Goal: Task Accomplishment & Management: Use online tool/utility

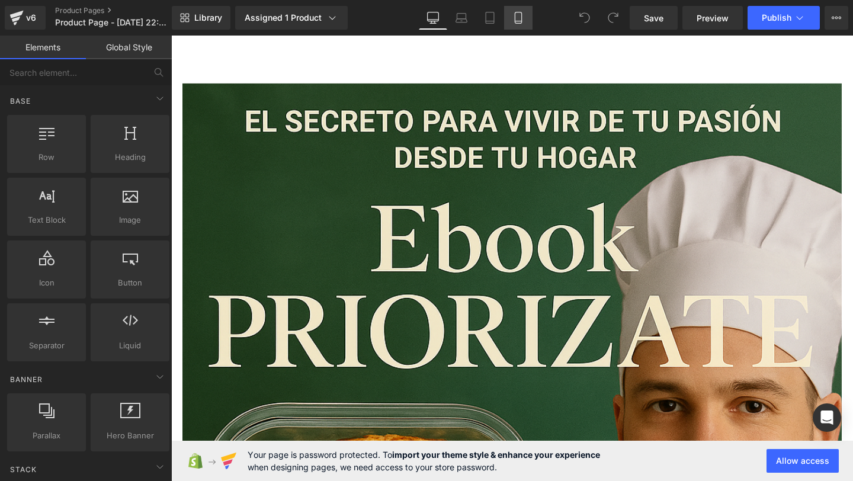
click at [525, 15] on link "Mobile" at bounding box center [518, 18] width 28 height 24
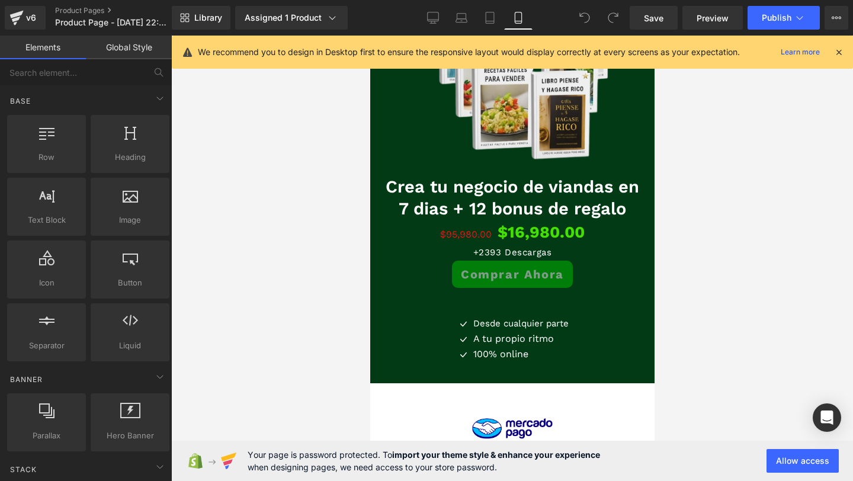
scroll to position [2173, 0]
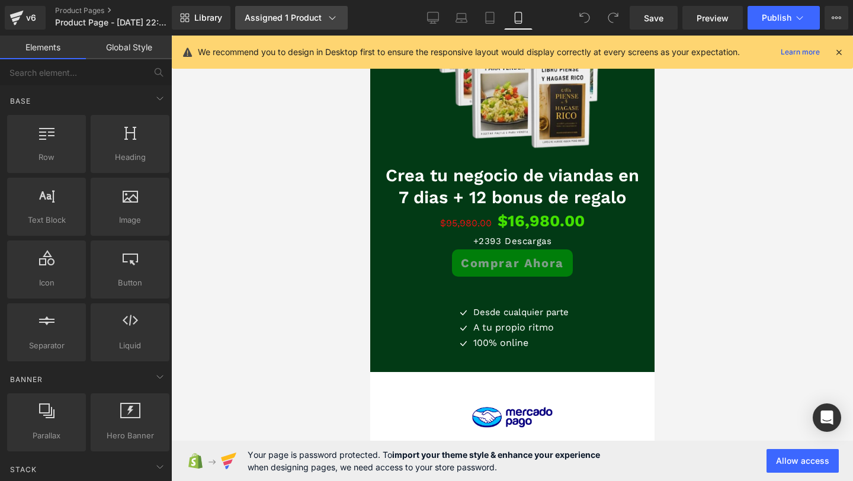
click at [277, 22] on div "Assigned 1 Product" at bounding box center [292, 18] width 94 height 12
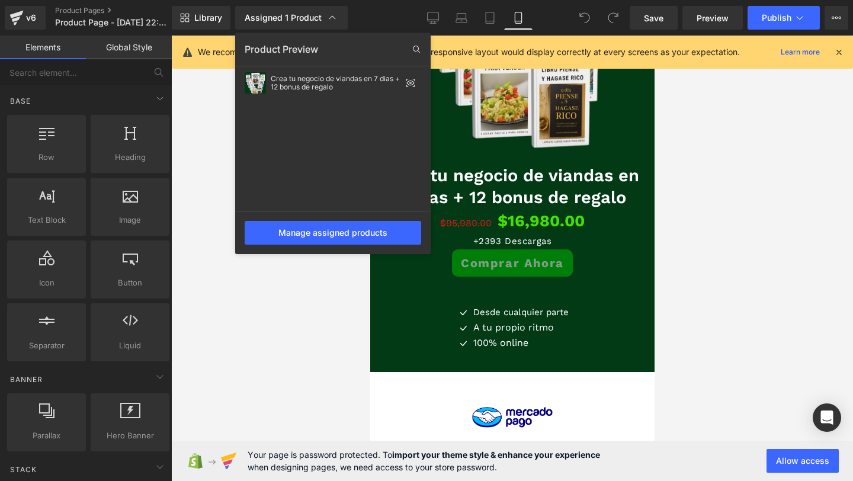
click at [192, 129] on div at bounding box center [512, 259] width 682 height 446
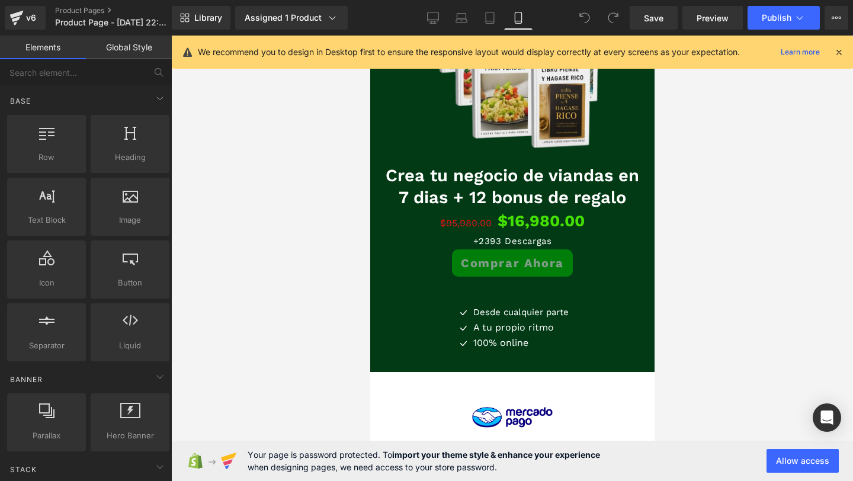
click at [839, 52] on icon at bounding box center [839, 52] width 11 height 11
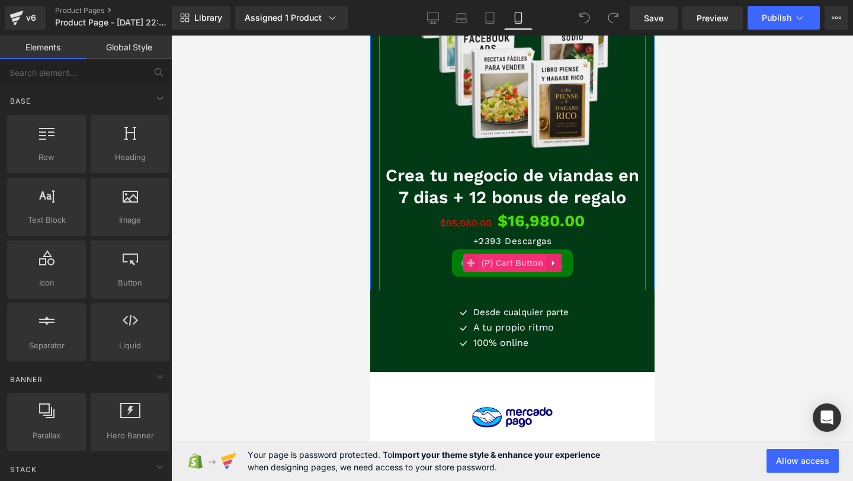
click at [517, 267] on span "(P) Cart Button" at bounding box center [512, 263] width 68 height 18
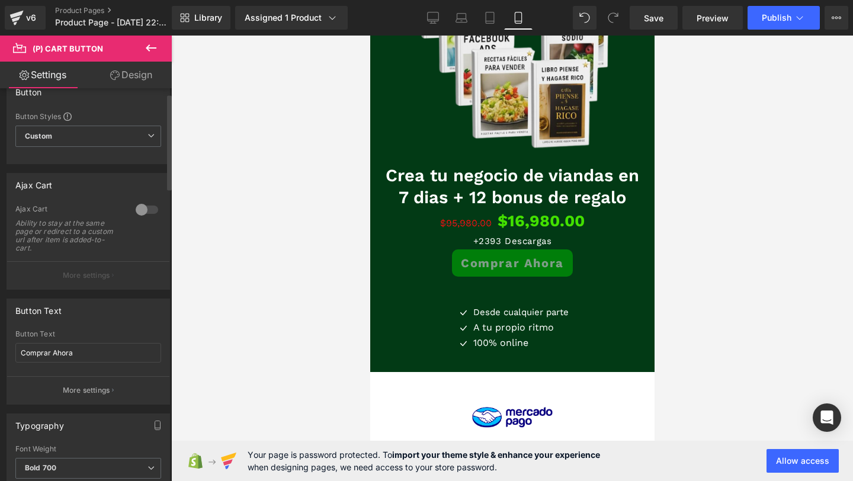
scroll to position [21, 0]
click at [134, 210] on div at bounding box center [147, 209] width 28 height 19
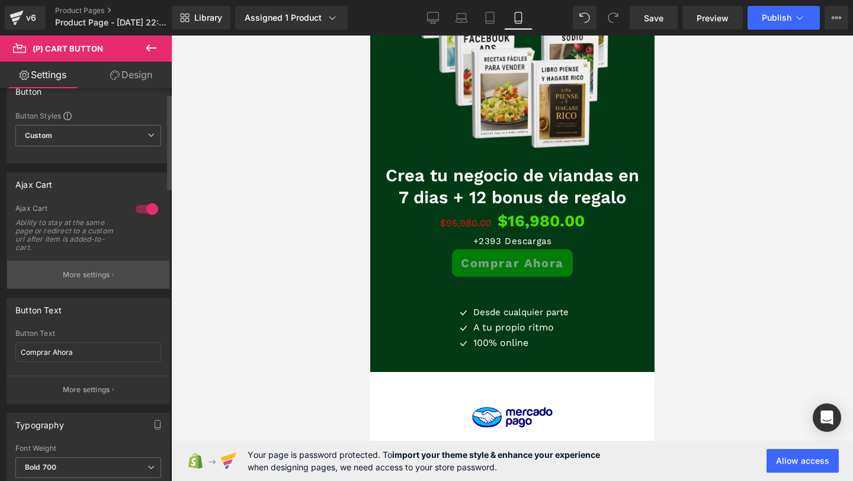
click at [70, 286] on button "More settings" at bounding box center [88, 275] width 162 height 28
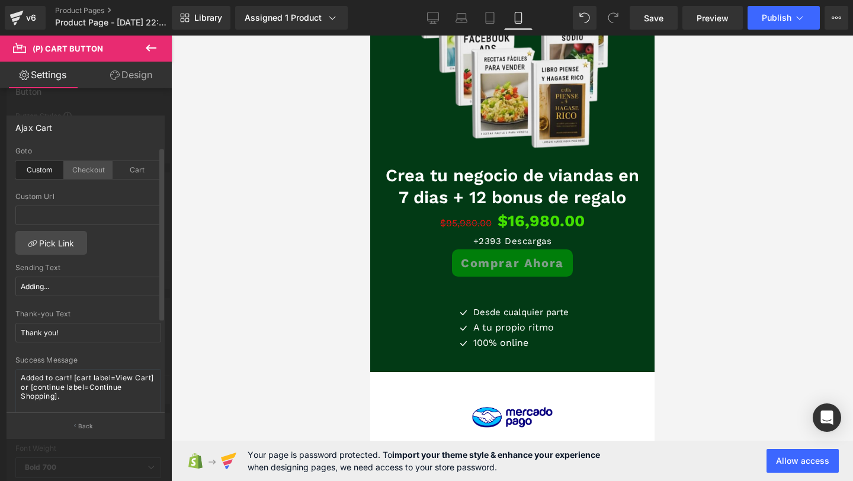
click at [85, 170] on div "Checkout" at bounding box center [88, 170] width 49 height 18
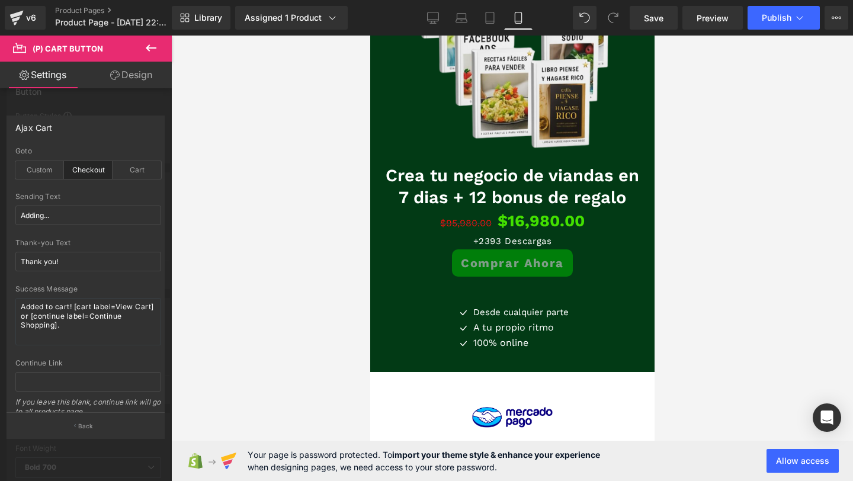
click at [152, 50] on icon at bounding box center [151, 48] width 14 height 14
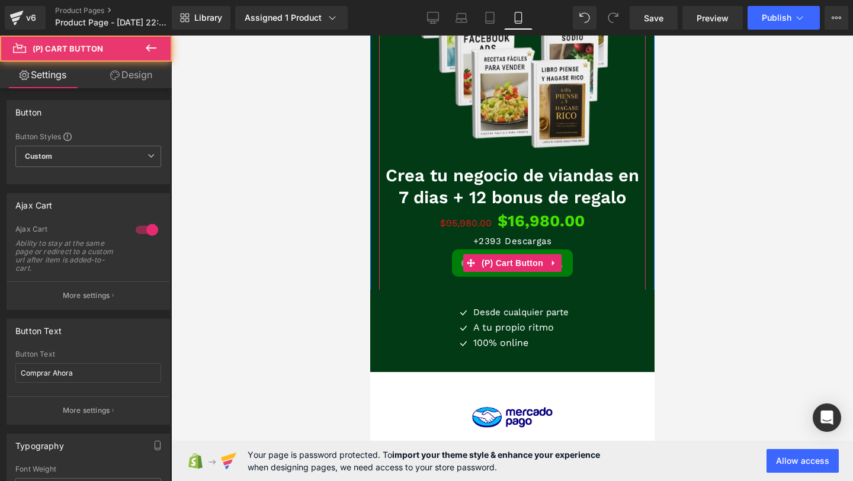
click at [459, 267] on button "Comprar Ahora" at bounding box center [511, 262] width 121 height 27
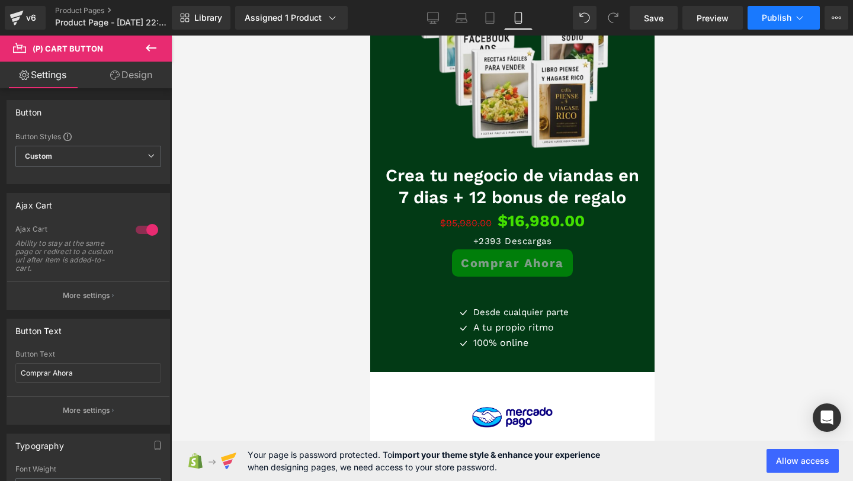
click at [776, 23] on button "Publish" at bounding box center [784, 18] width 72 height 24
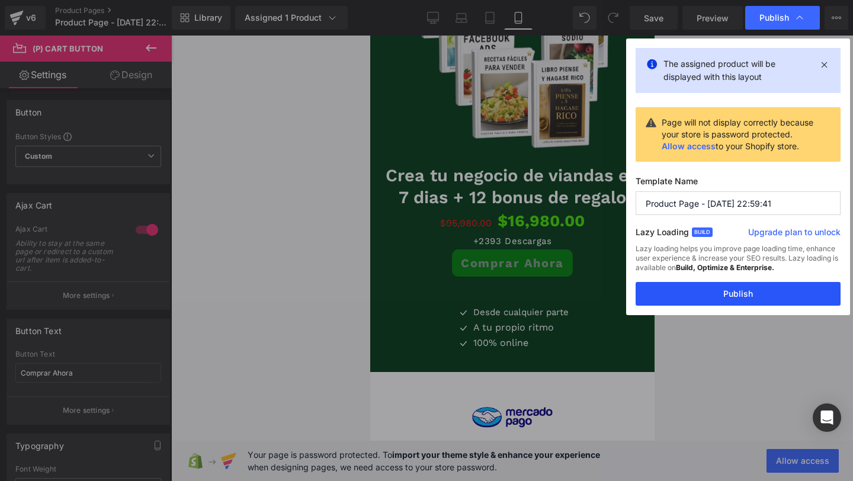
click at [727, 298] on button "Publish" at bounding box center [738, 294] width 205 height 24
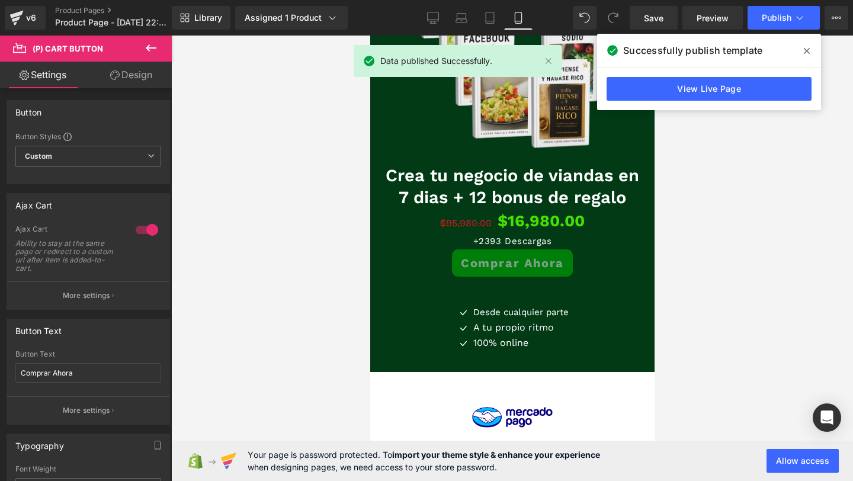
click at [802, 52] on span at bounding box center [806, 50] width 19 height 19
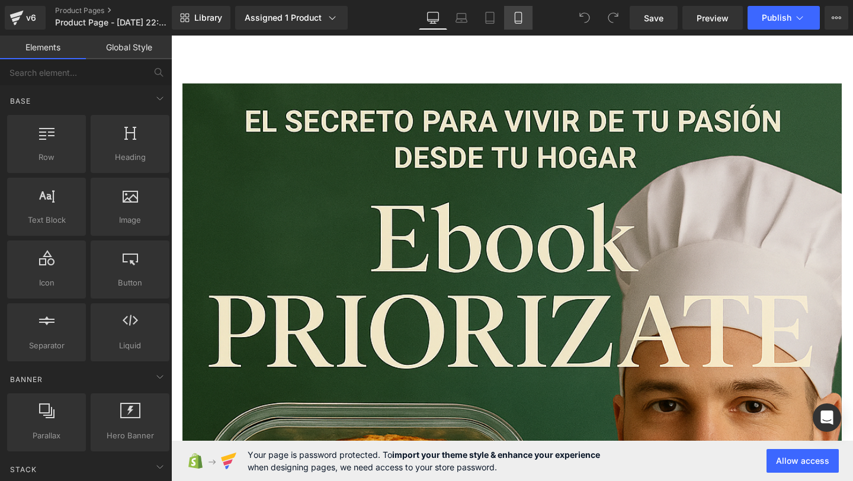
click at [526, 28] on link "Mobile" at bounding box center [518, 18] width 28 height 24
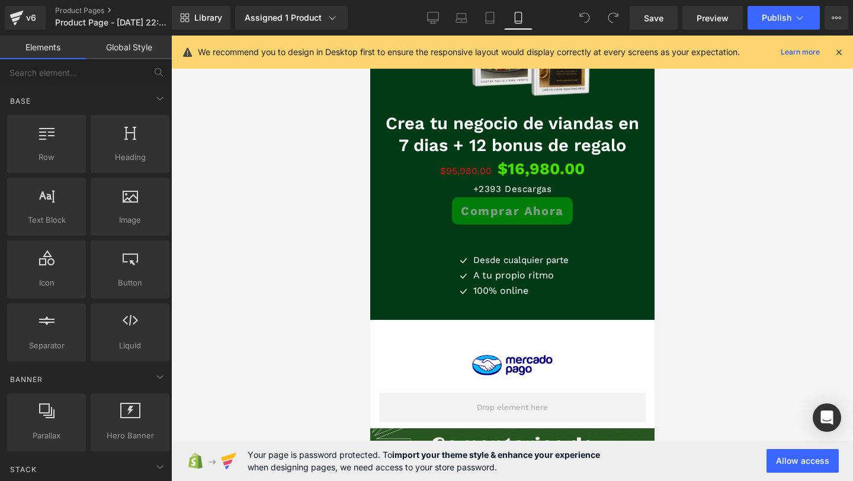
scroll to position [2224, 0]
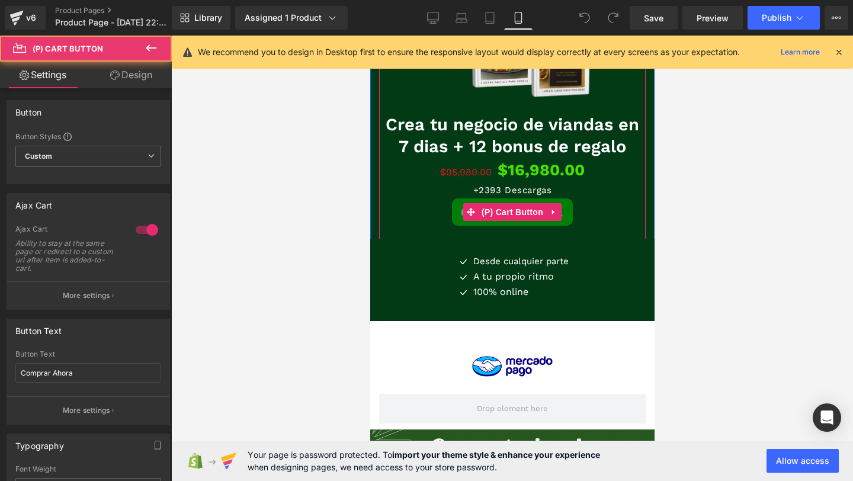
click at [411, 219] on div "Comprar Ahora" at bounding box center [511, 211] width 255 height 27
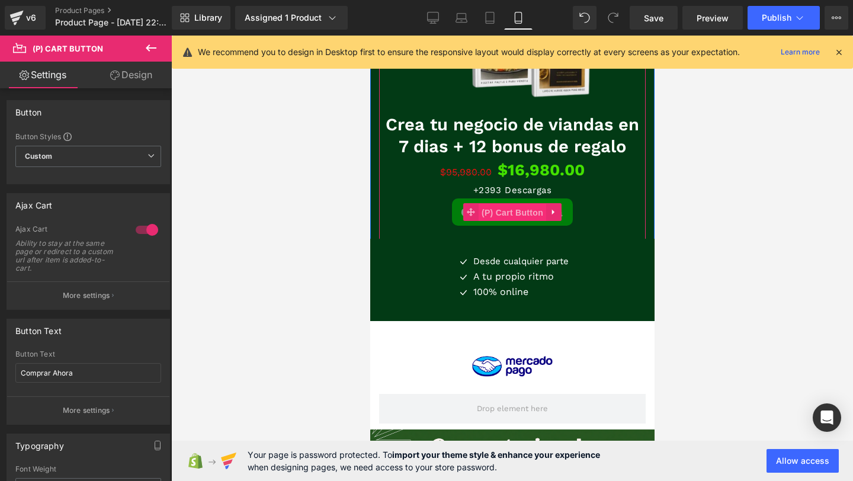
click at [497, 217] on span "(P) Cart Button" at bounding box center [512, 213] width 68 height 18
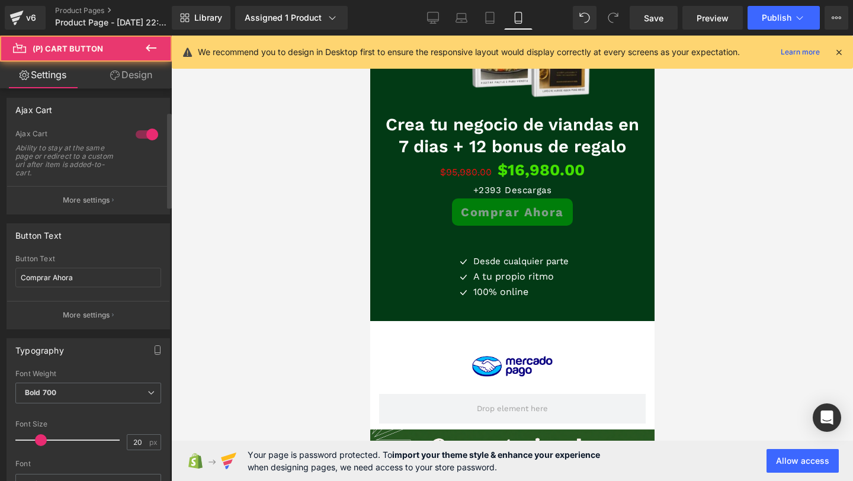
scroll to position [226, 0]
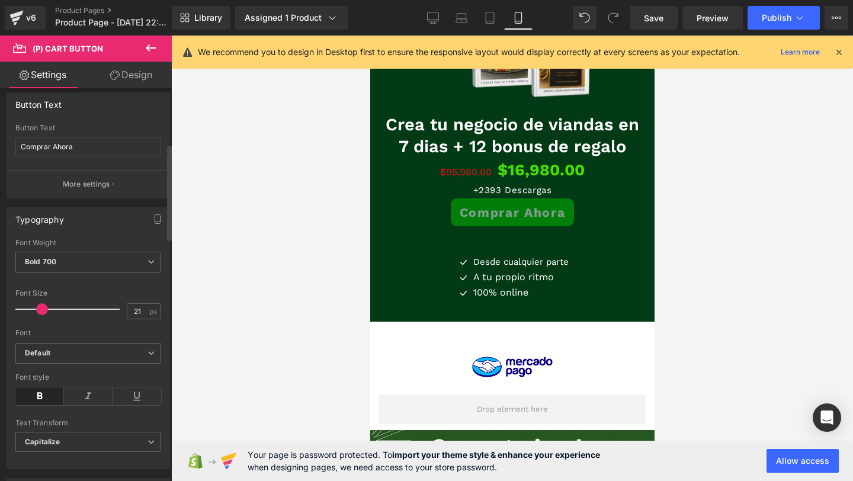
type input "20"
click at [41, 307] on span at bounding box center [41, 309] width 12 height 12
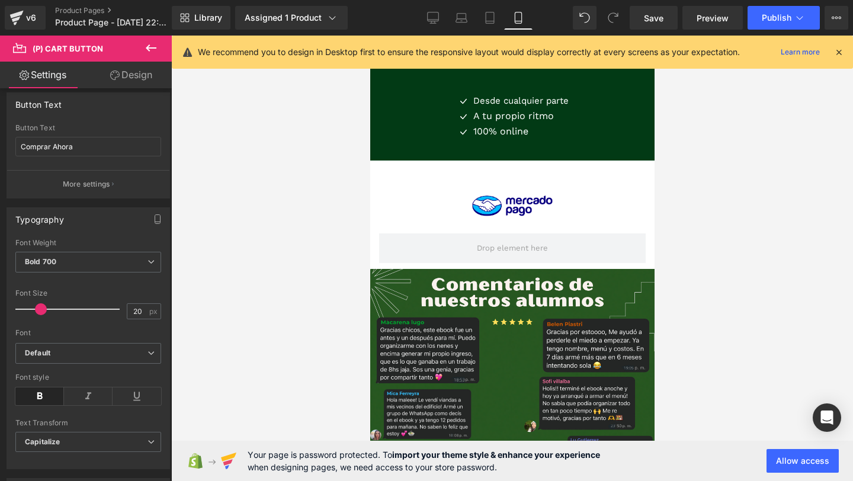
scroll to position [2385, 0]
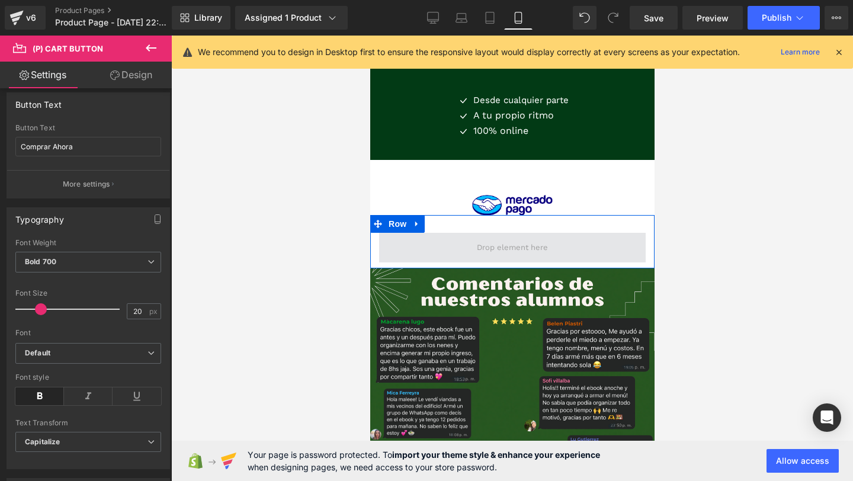
click at [535, 254] on span at bounding box center [511, 248] width 79 height 18
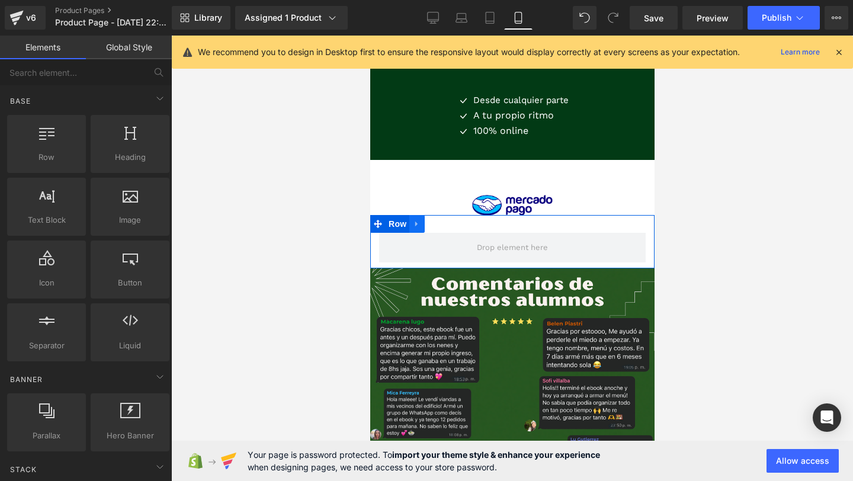
click at [418, 223] on icon at bounding box center [416, 223] width 8 height 9
click at [447, 221] on icon at bounding box center [447, 224] width 8 height 8
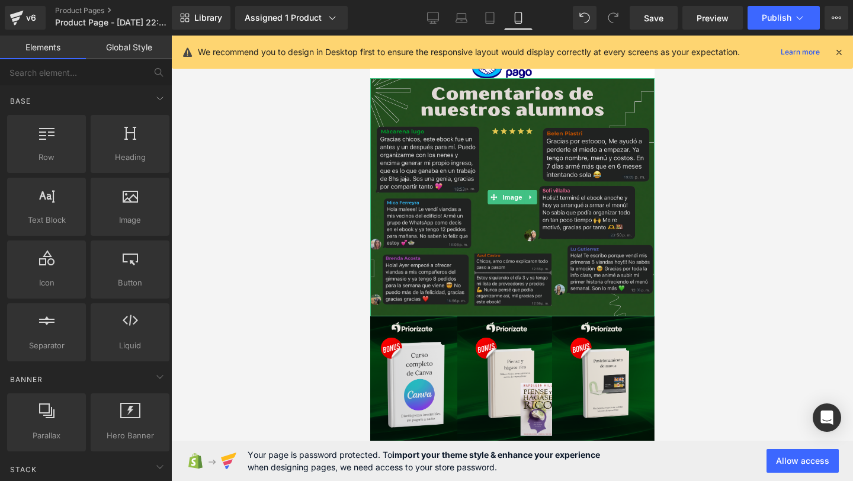
scroll to position [2351, 0]
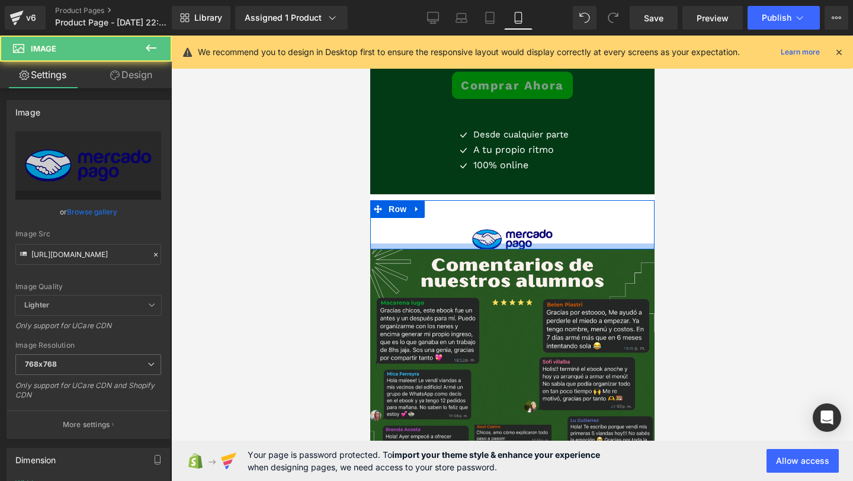
click at [541, 247] on div "Image Row" at bounding box center [512, 224] width 284 height 49
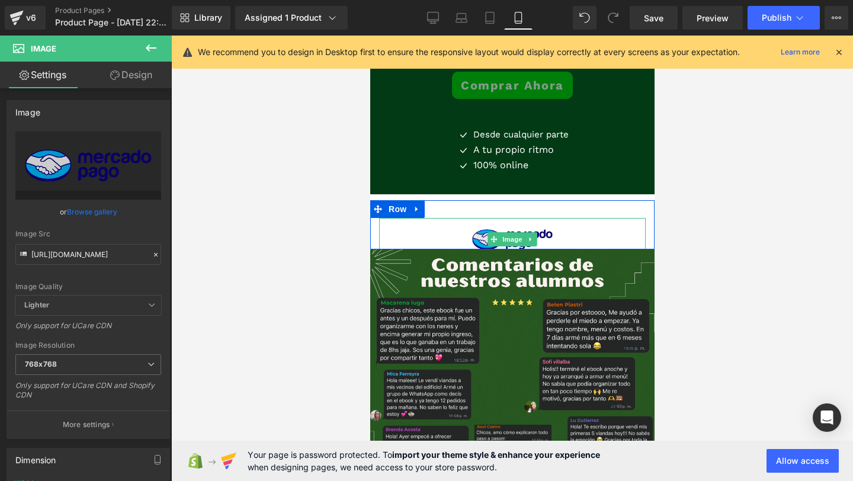
click at [471, 236] on img at bounding box center [512, 239] width 107 height 43
click at [517, 238] on span "Image" at bounding box center [511, 239] width 25 height 14
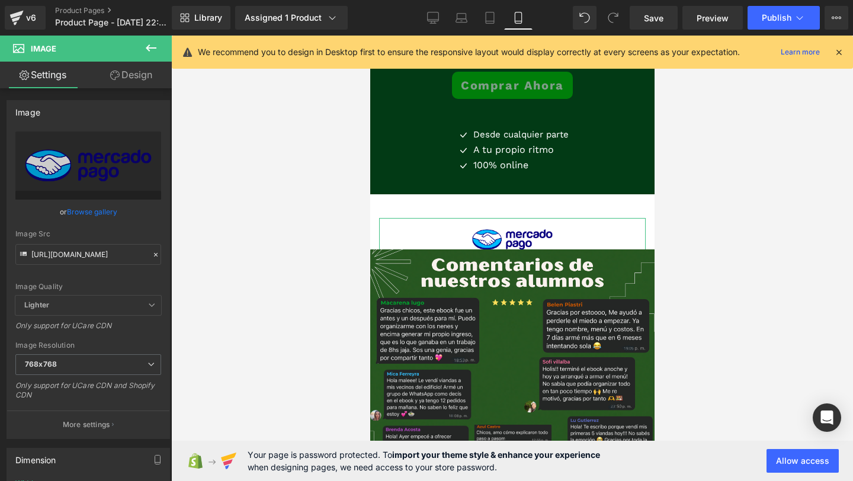
click at [147, 77] on link "Design" at bounding box center [131, 75] width 86 height 27
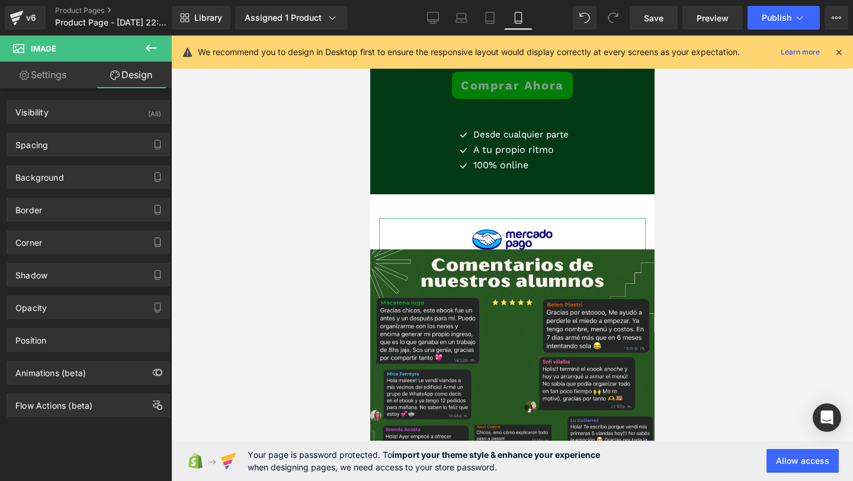
type input "0"
type input "-30"
type input "0"
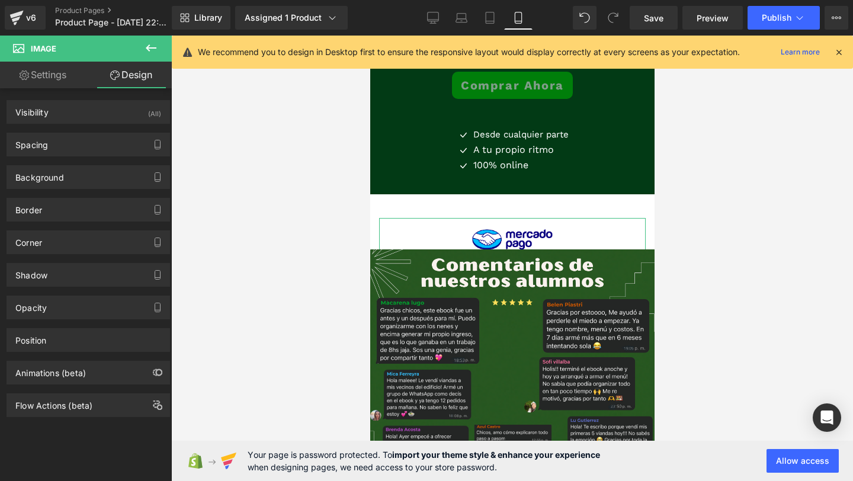
type input "0"
click at [76, 128] on div "Spacing [GEOGRAPHIC_DATA] 0px 0 0px 0 -30px -30 0px 0 [GEOGRAPHIC_DATA] 0px 0 0…" at bounding box center [88, 140] width 177 height 33
click at [72, 140] on div "Spacing" at bounding box center [88, 144] width 162 height 23
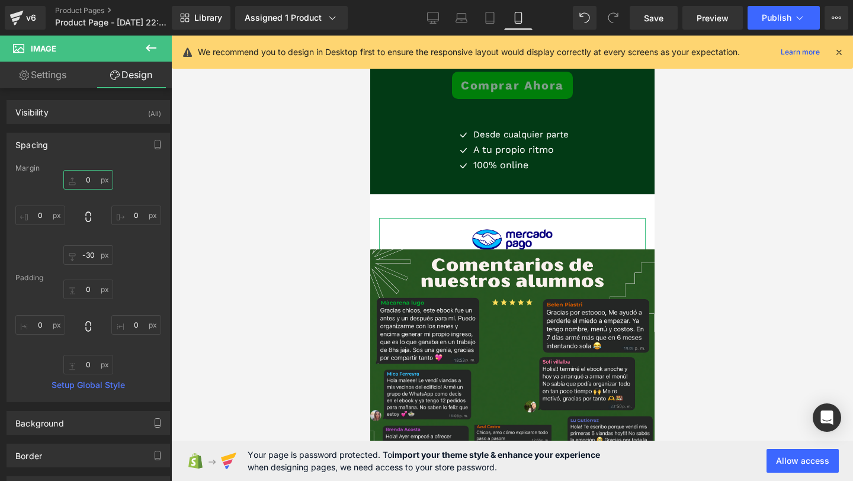
click at [91, 181] on input "0" at bounding box center [88, 180] width 50 height 20
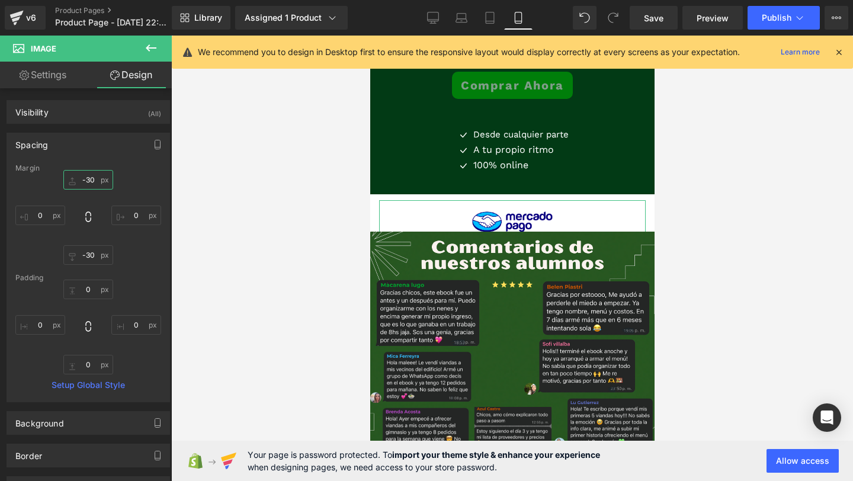
type input "-3"
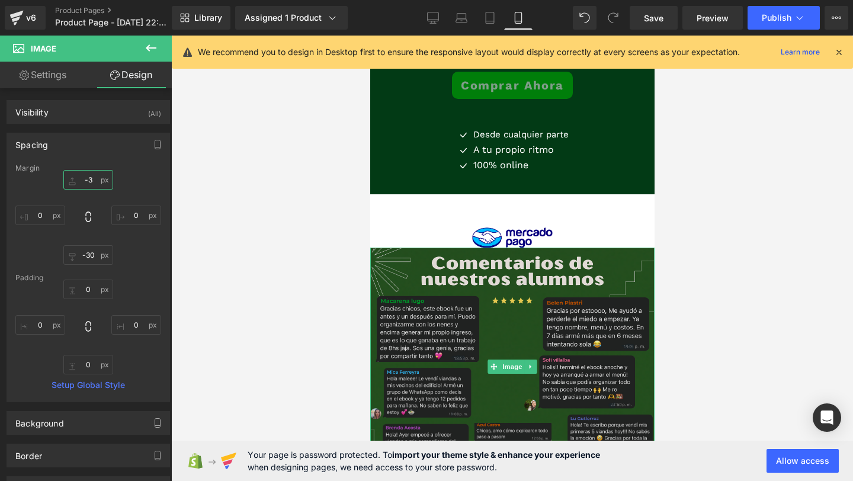
scroll to position [2434, 0]
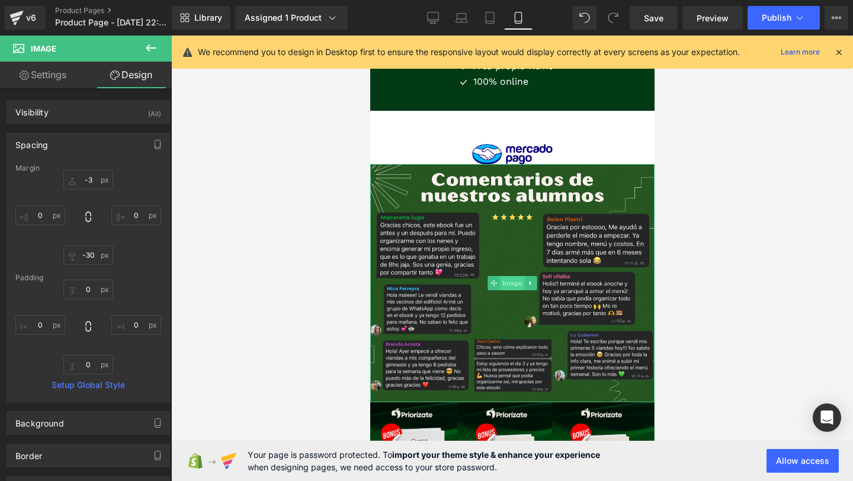
click at [509, 279] on span "Image" at bounding box center [511, 283] width 25 height 14
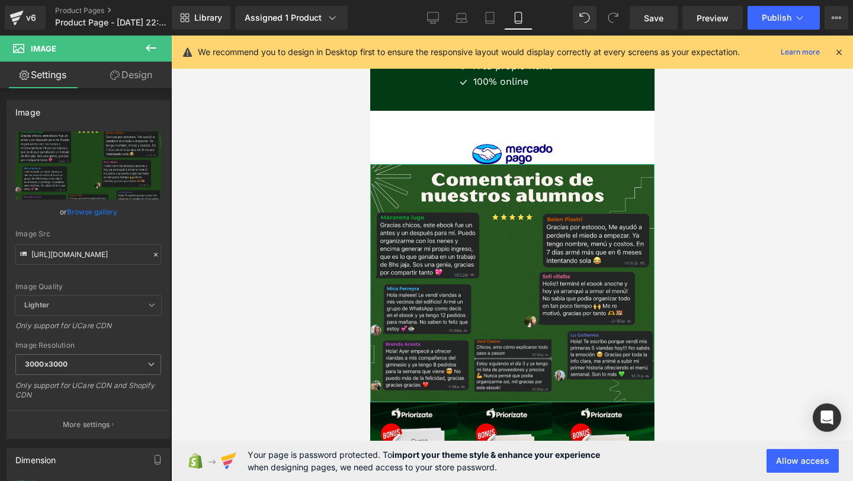
click at [126, 77] on link "Design" at bounding box center [131, 75] width 86 height 27
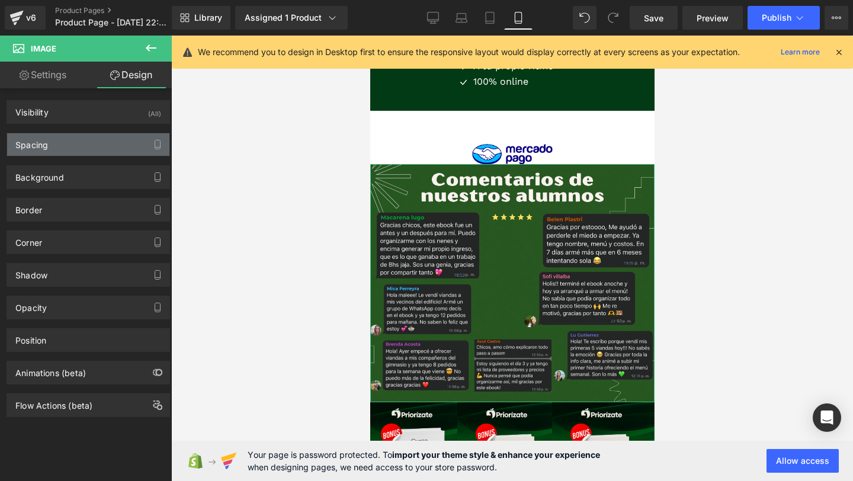
click at [47, 148] on div "Spacing" at bounding box center [31, 141] width 33 height 17
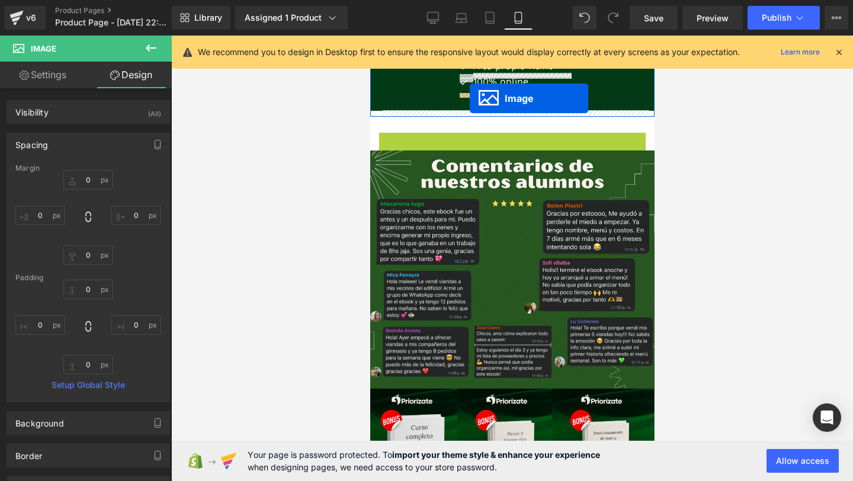
drag, startPoint x: 504, startPoint y: 155, endPoint x: 469, endPoint y: 98, distance: 66.4
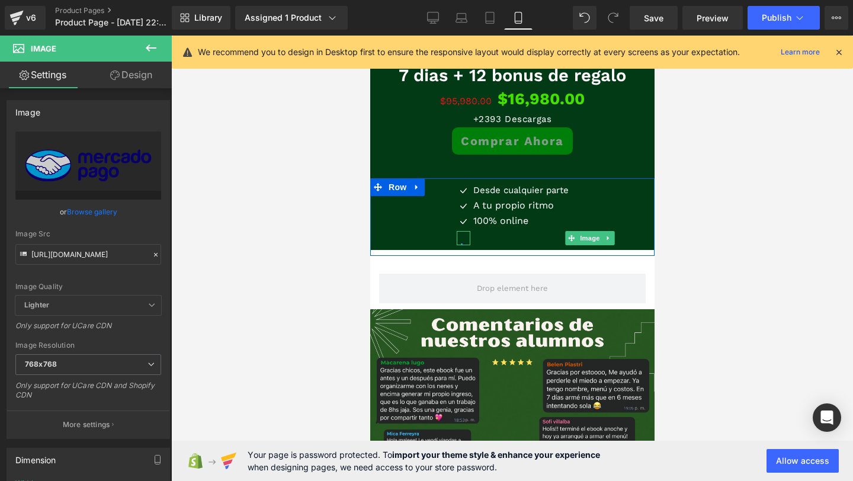
scroll to position [2288, 0]
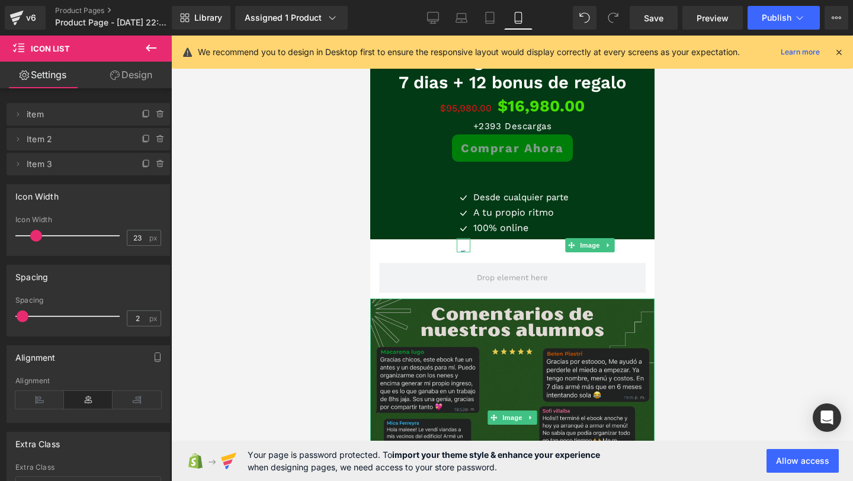
drag, startPoint x: 508, startPoint y: 249, endPoint x: 512, endPoint y: 301, distance: 52.3
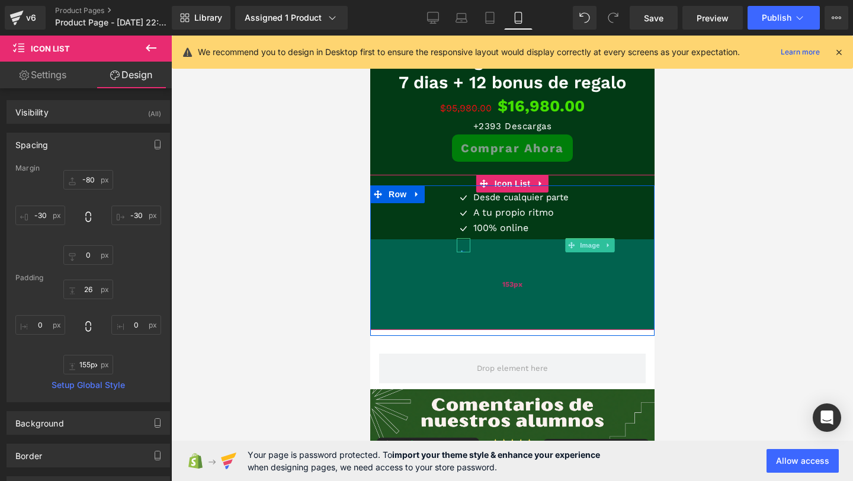
drag, startPoint x: 507, startPoint y: 238, endPoint x: 496, endPoint y: 328, distance: 91.3
click at [496, 329] on div "153px" at bounding box center [512, 284] width 302 height 91
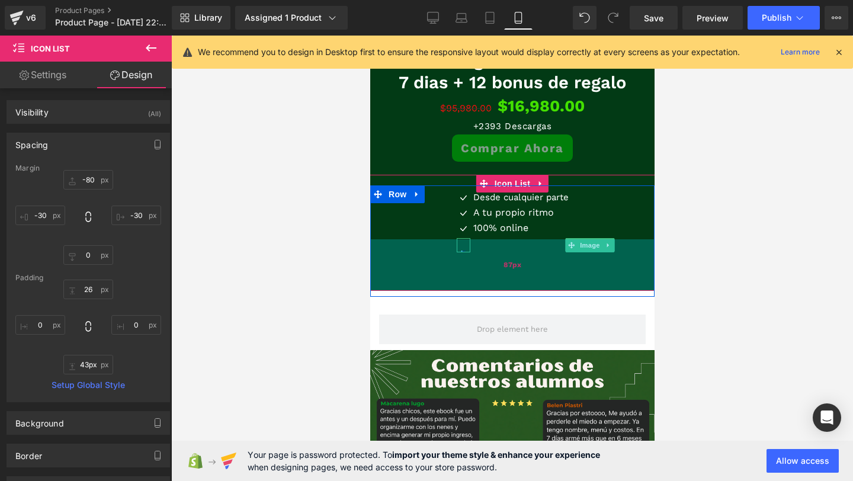
type input "42px"
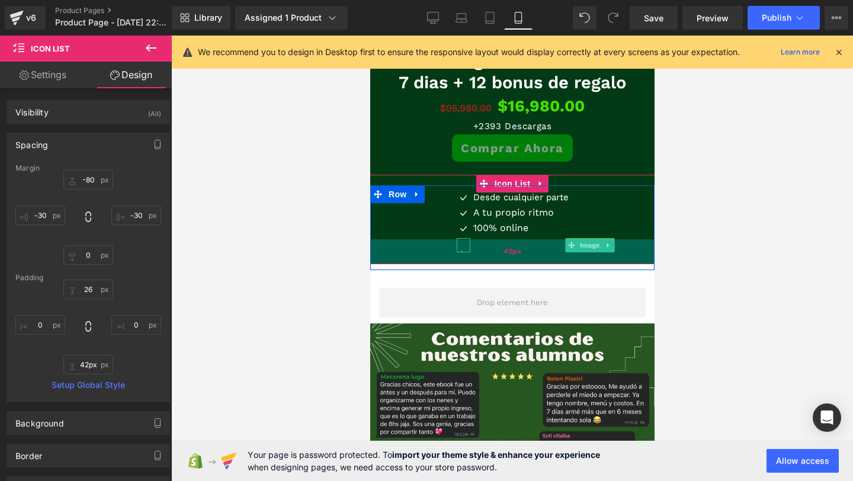
drag, startPoint x: 496, startPoint y: 328, endPoint x: 507, endPoint y: 261, distance: 67.8
click at [507, 261] on div "42px" at bounding box center [512, 251] width 302 height 25
click at [608, 246] on div "42px" at bounding box center [512, 251] width 302 height 25
click at [604, 242] on div "42px" at bounding box center [512, 251] width 302 height 25
click at [465, 252] on div "42px" at bounding box center [512, 251] width 302 height 25
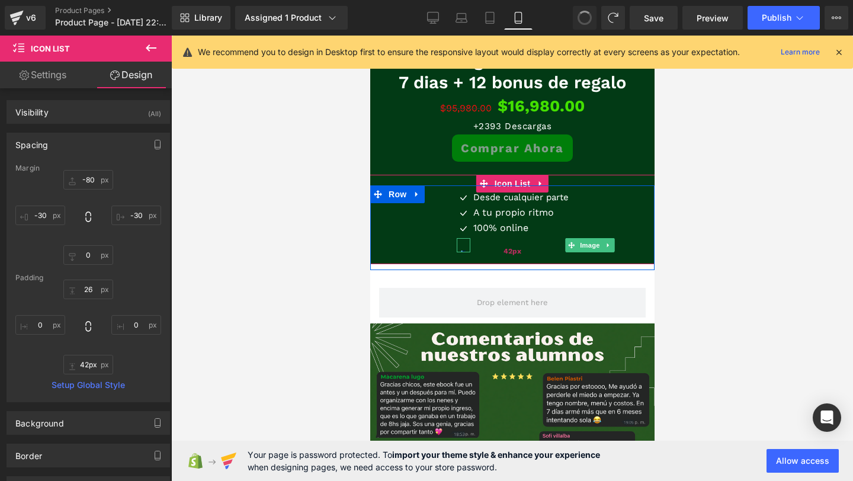
type input "-80"
type input "-30"
type input "0"
type input "-30"
type input "26"
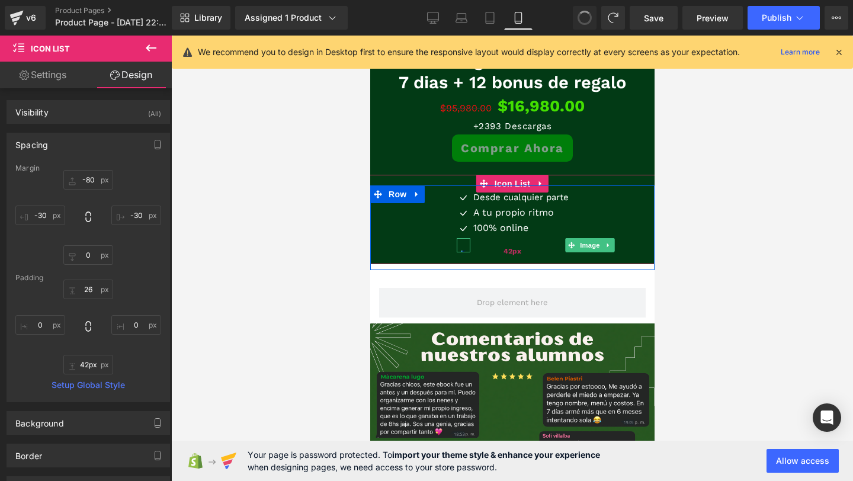
type input "0"
type input "42"
type input "0"
type input "-80"
type input "-30"
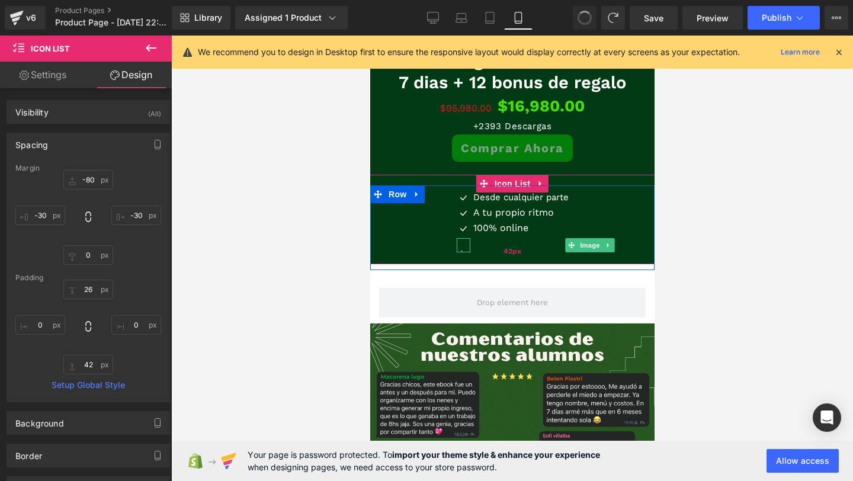
type input "0"
type input "-30"
type input "26"
type input "0"
type input "155"
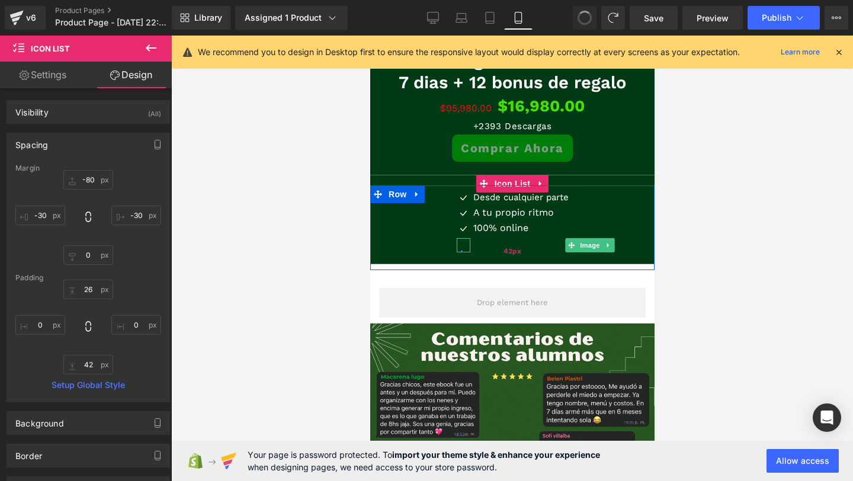
type input "0"
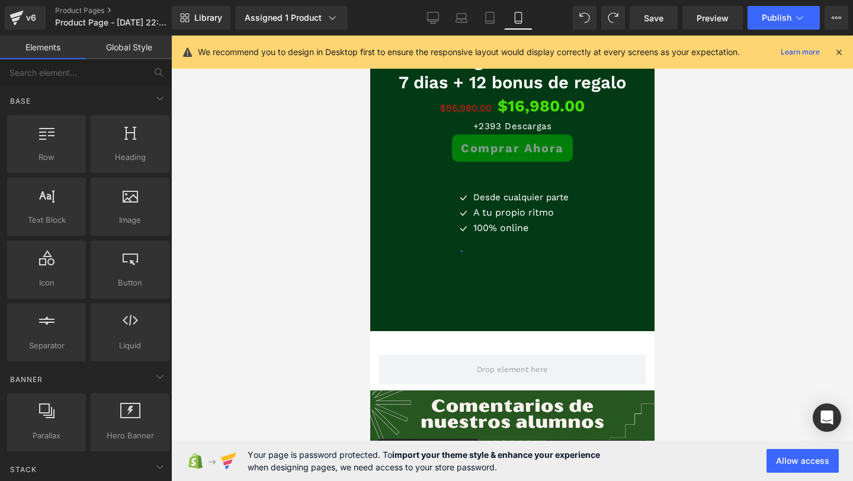
click at [357, 270] on div at bounding box center [512, 259] width 682 height 446
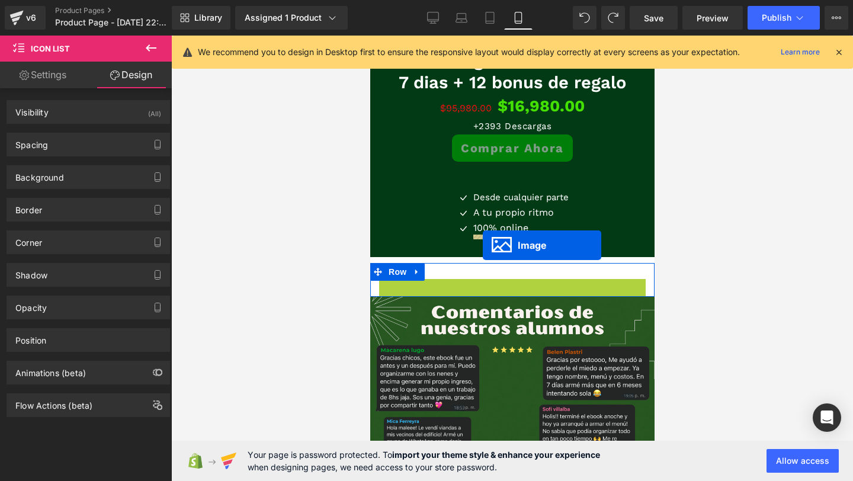
drag, startPoint x: 514, startPoint y: 302, endPoint x: 482, endPoint y: 247, distance: 63.2
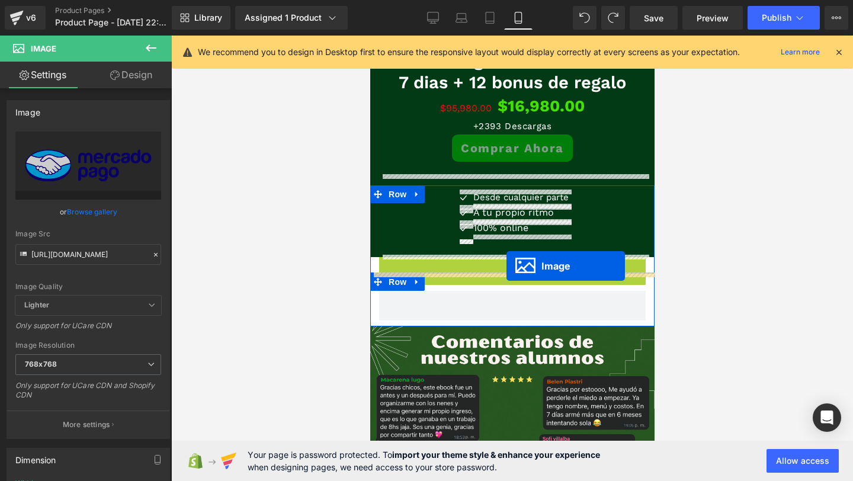
drag, startPoint x: 514, startPoint y: 272, endPoint x: 506, endPoint y: 266, distance: 10.2
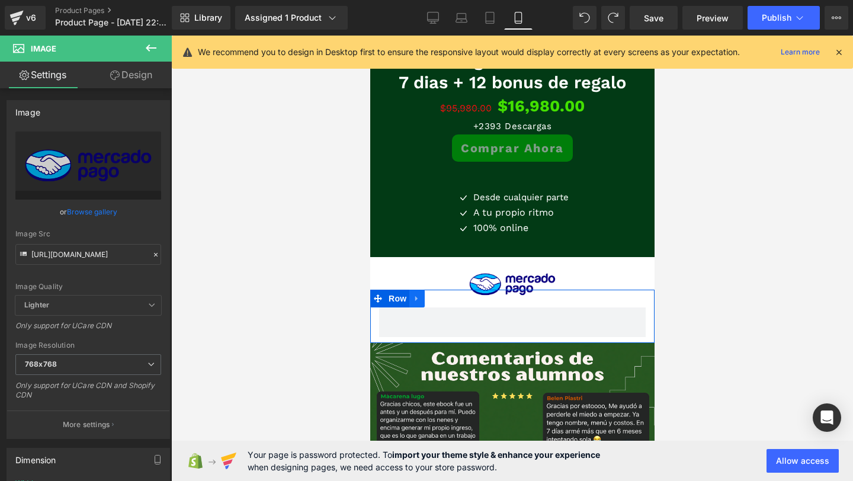
click at [418, 297] on icon at bounding box center [416, 298] width 8 height 9
click at [447, 300] on icon at bounding box center [447, 298] width 8 height 8
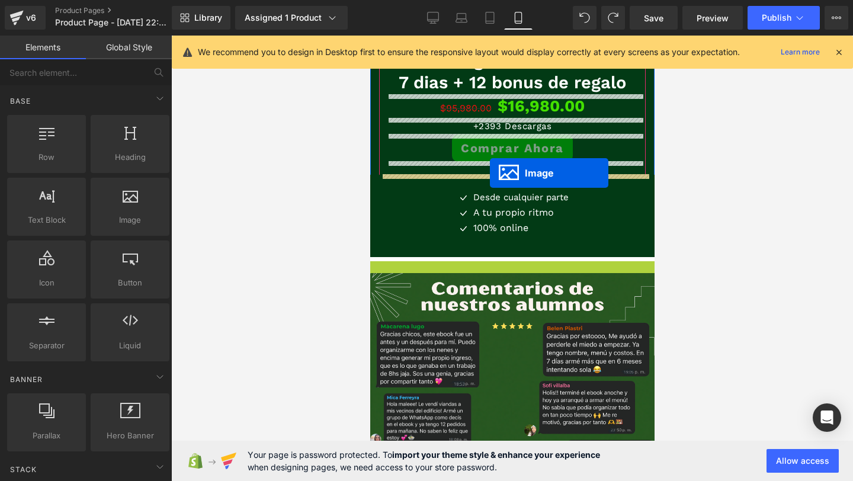
drag, startPoint x: 504, startPoint y: 282, endPoint x: 489, endPoint y: 173, distance: 110.0
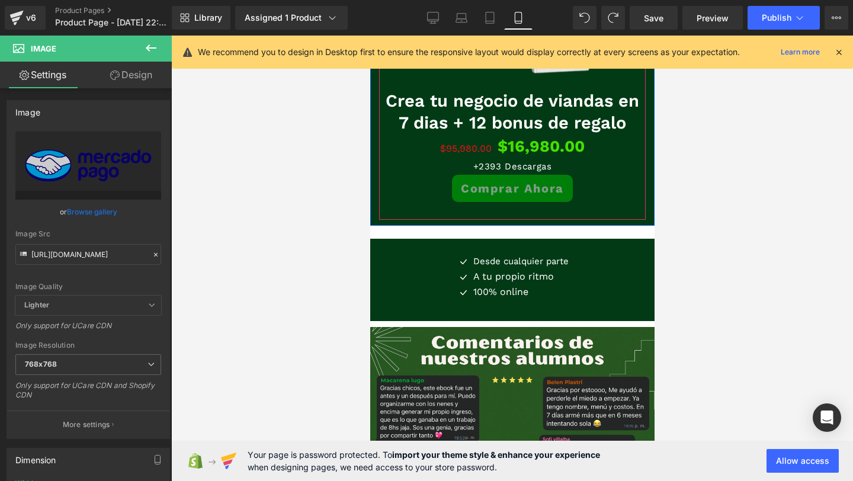
scroll to position [2244, 0]
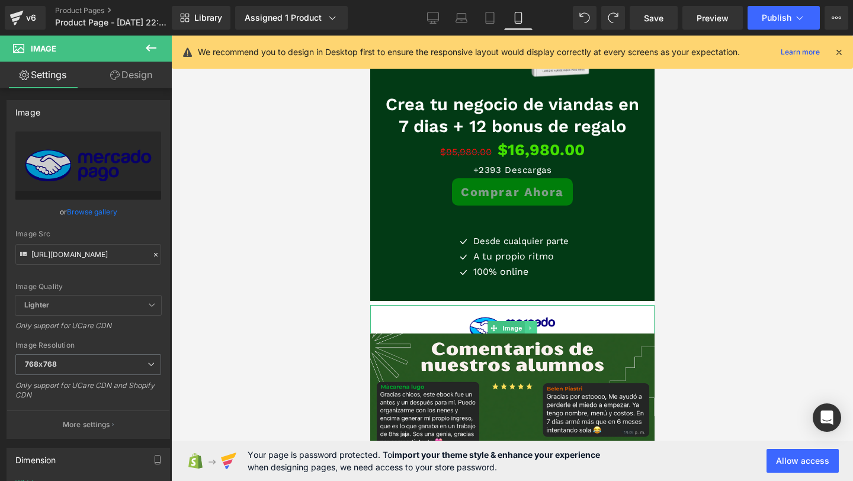
click at [528, 323] on link at bounding box center [530, 328] width 12 height 14
click at [540, 325] on icon at bounding box center [536, 328] width 7 height 7
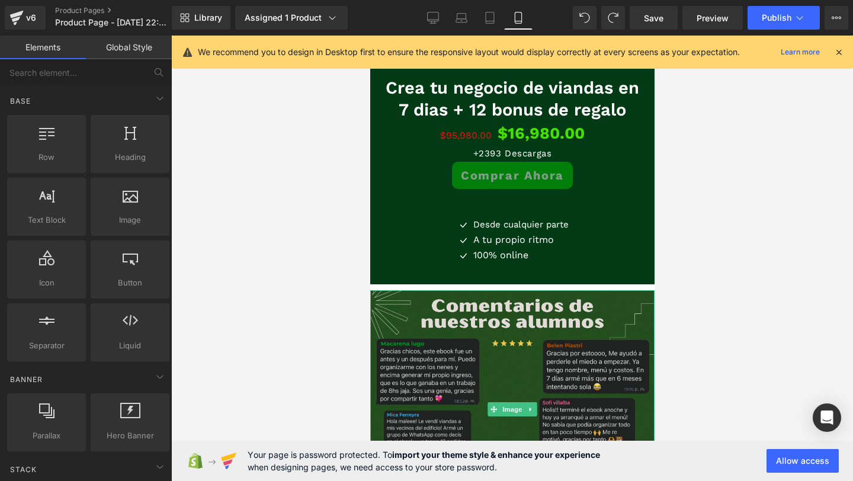
scroll to position [2258, 0]
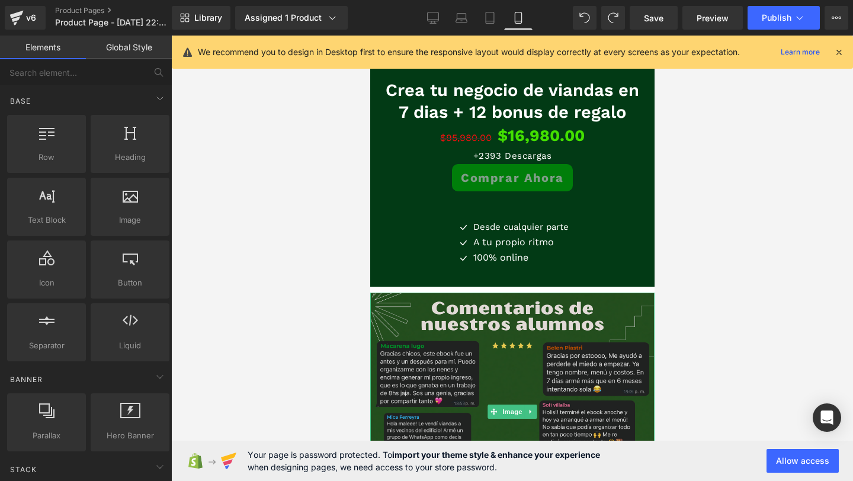
click at [509, 327] on img at bounding box center [512, 412] width 284 height 238
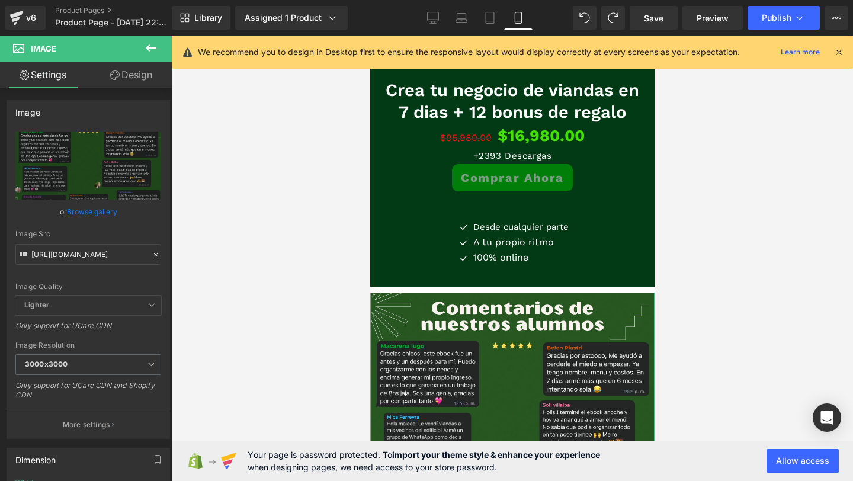
click at [128, 72] on link "Design" at bounding box center [131, 75] width 86 height 27
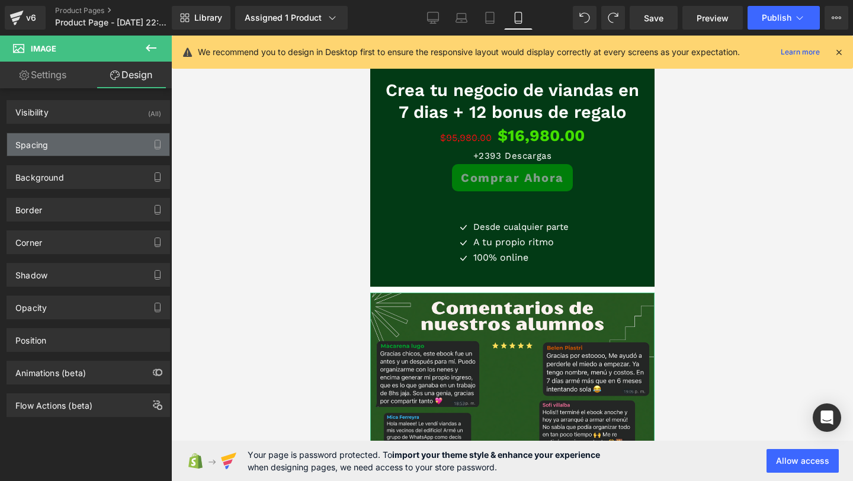
click at [83, 140] on div "Spacing" at bounding box center [88, 144] width 162 height 23
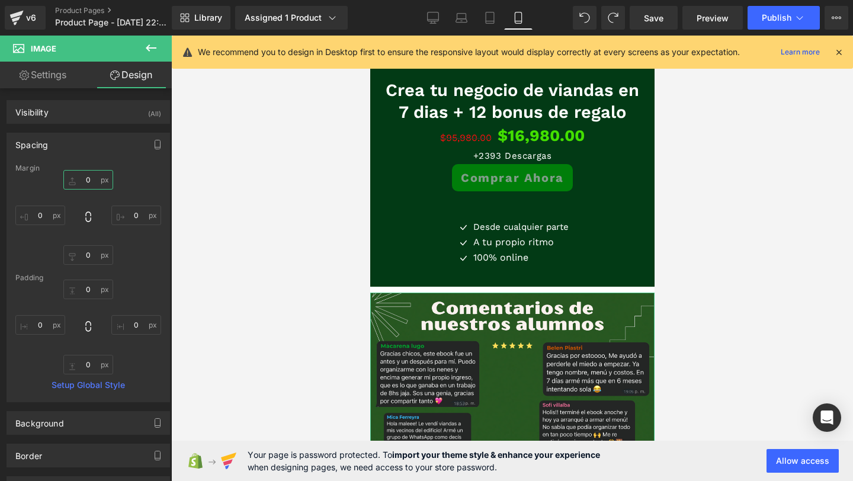
click at [82, 178] on input "0" at bounding box center [88, 180] width 50 height 20
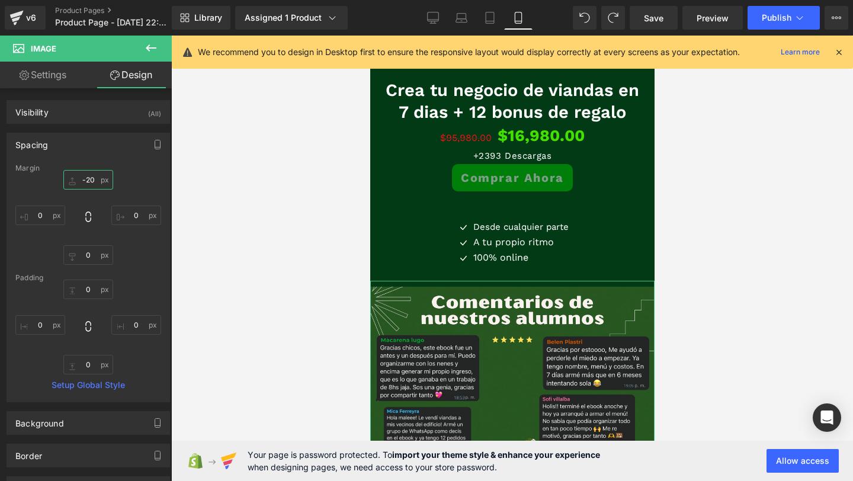
type input "-20"
click at [220, 224] on div at bounding box center [512, 259] width 682 height 446
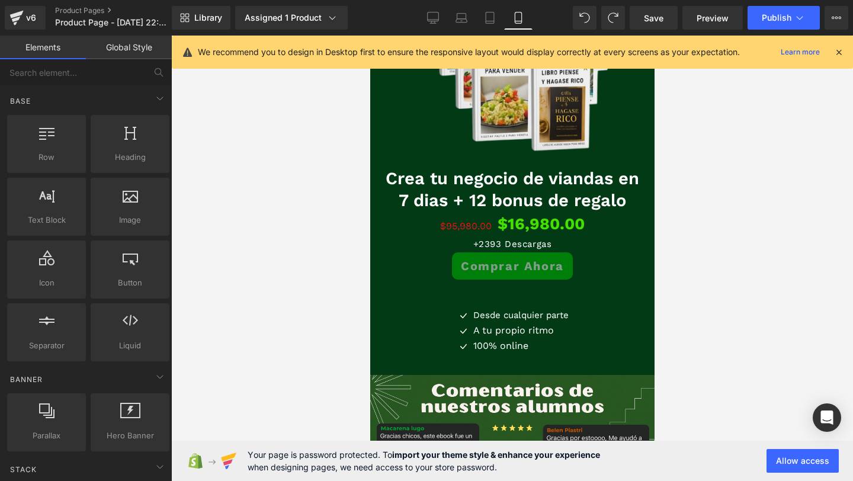
scroll to position [2174, 0]
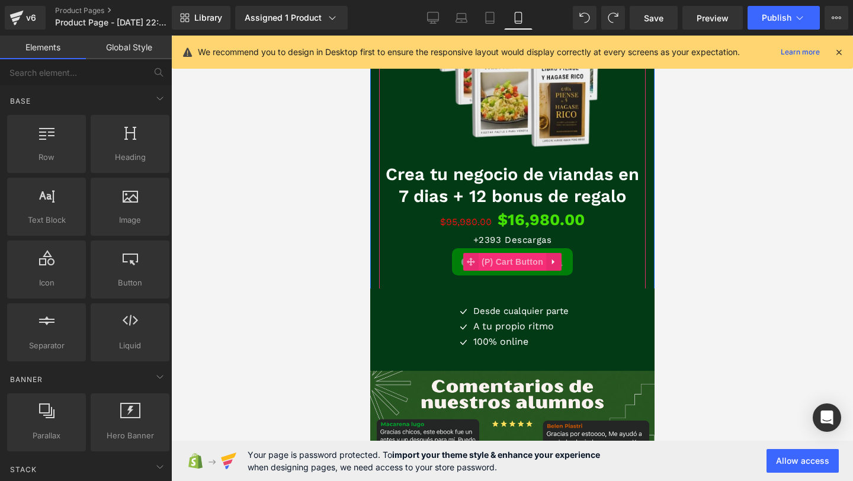
click at [503, 261] on span "(P) Cart Button" at bounding box center [512, 262] width 68 height 18
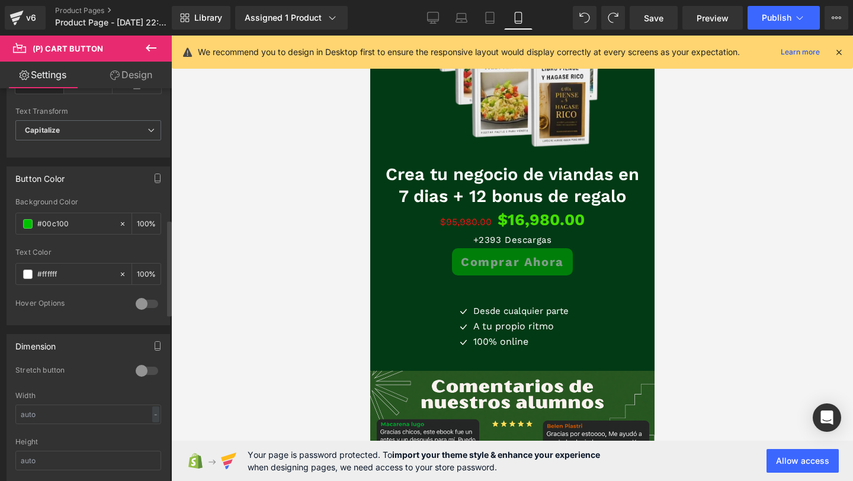
scroll to position [537, 0]
click at [795, 22] on icon at bounding box center [800, 18] width 12 height 12
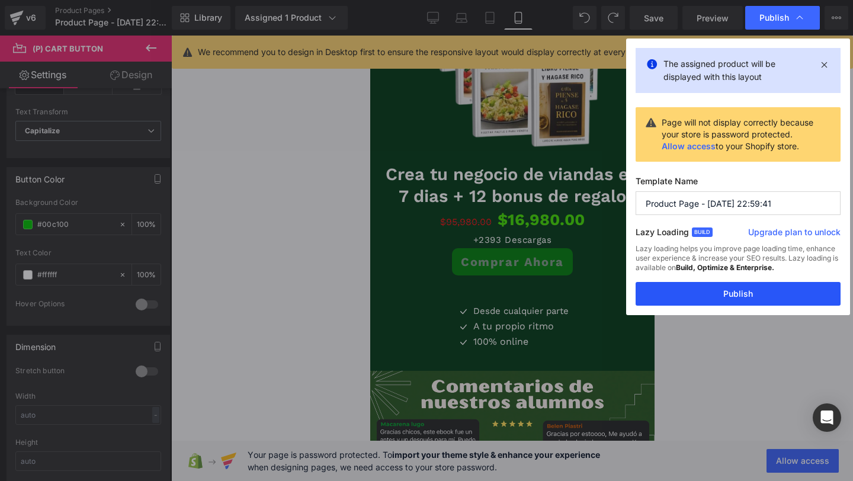
click at [699, 290] on button "Publish" at bounding box center [738, 294] width 205 height 24
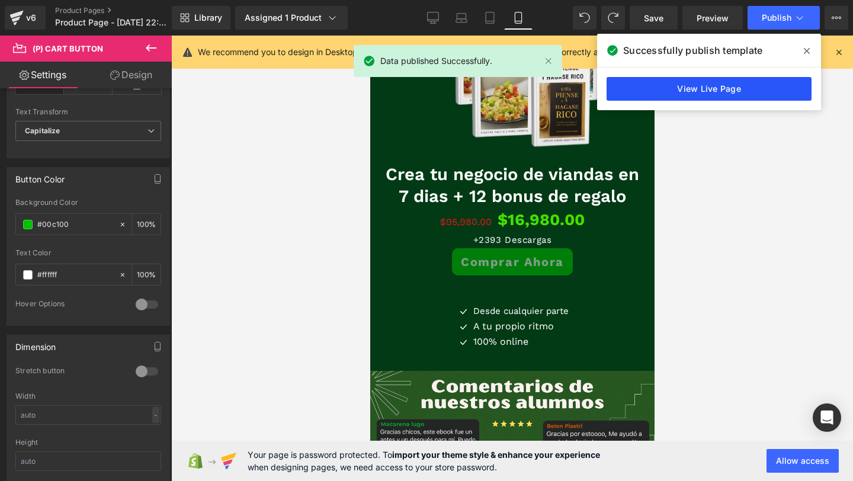
click at [668, 89] on link "View Live Page" at bounding box center [709, 89] width 205 height 24
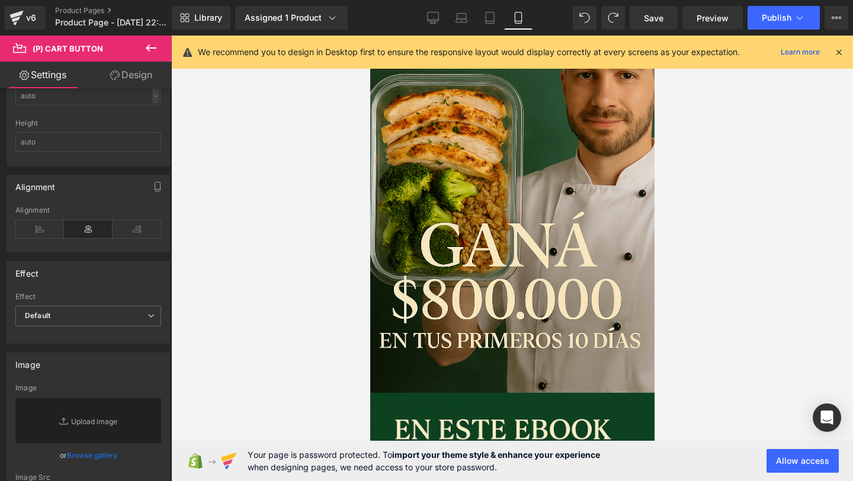
scroll to position [0, 0]
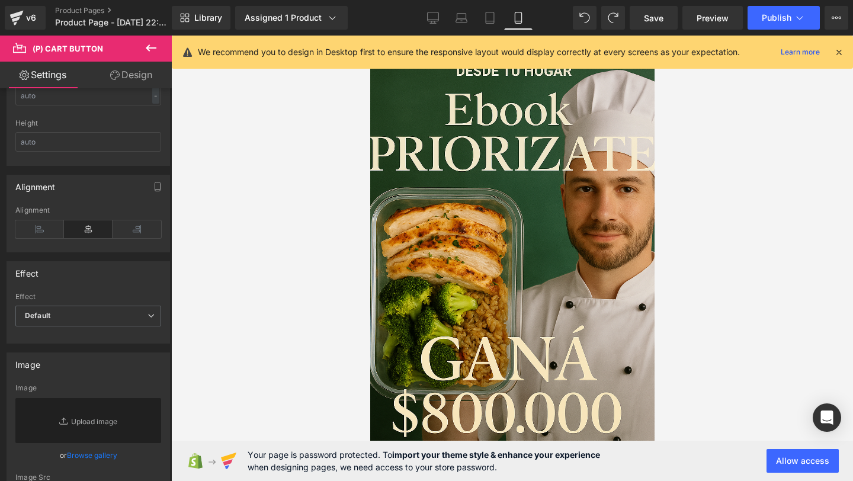
click at [840, 55] on icon at bounding box center [839, 52] width 11 height 11
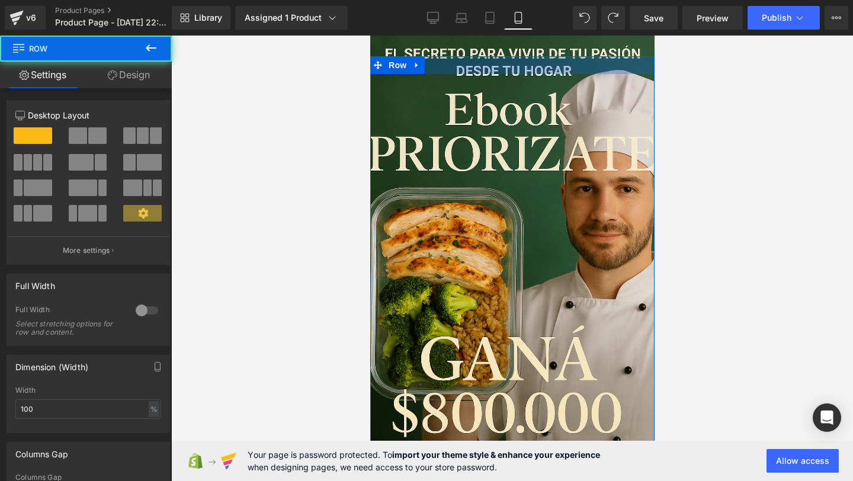
click at [523, 57] on div at bounding box center [512, 65] width 284 height 18
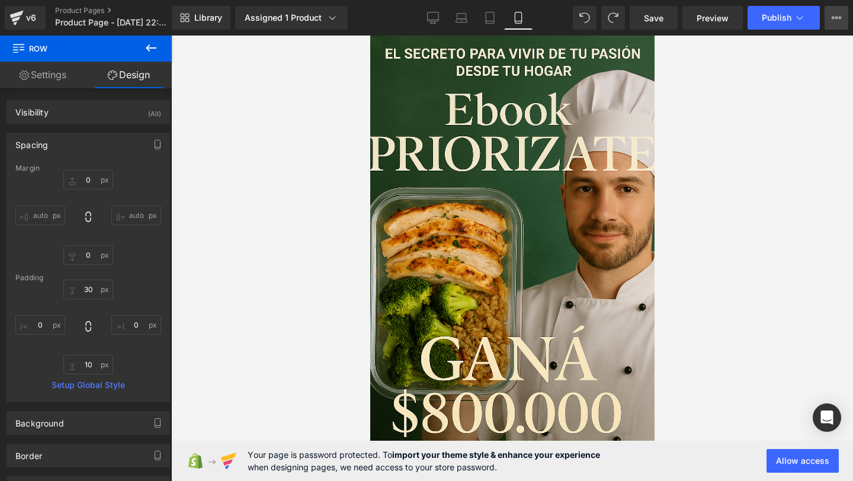
click at [843, 12] on button "Upgrade Plan View Live Page View with current Template Save Template to Library…" at bounding box center [837, 18] width 24 height 24
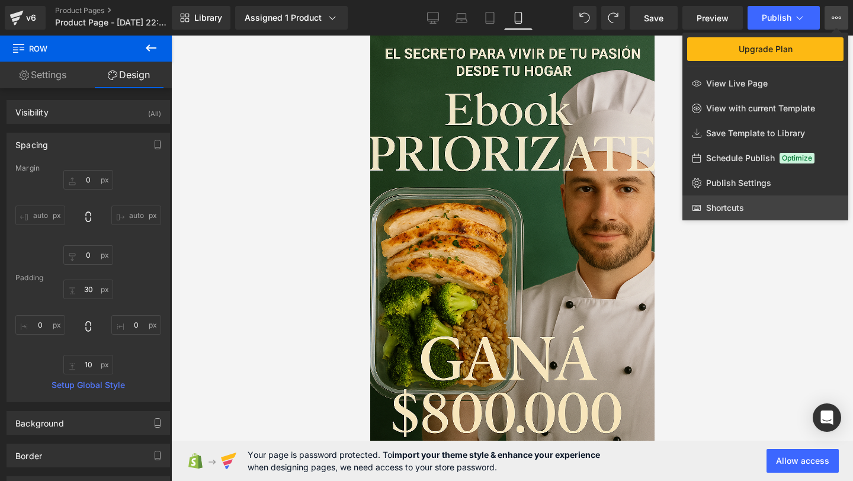
click at [699, 209] on icon at bounding box center [696, 207] width 9 height 9
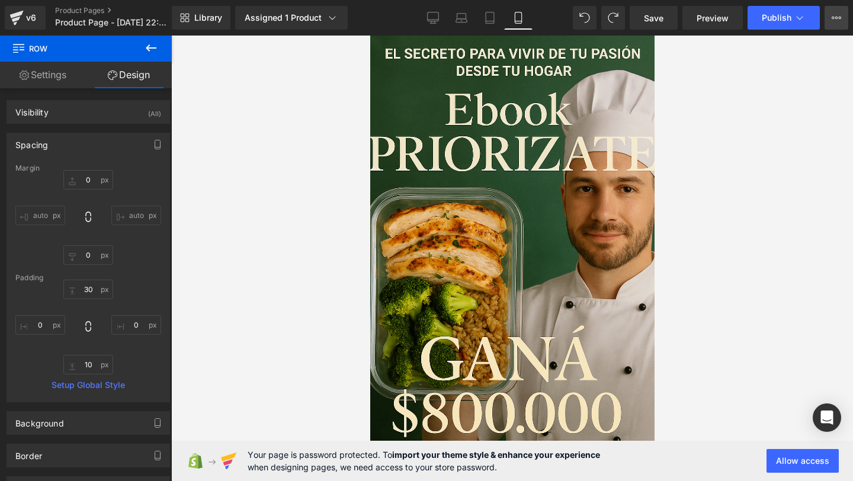
click at [841, 17] on button "Upgrade Plan View Live Page View with current Template Save Template to Library…" at bounding box center [837, 18] width 24 height 24
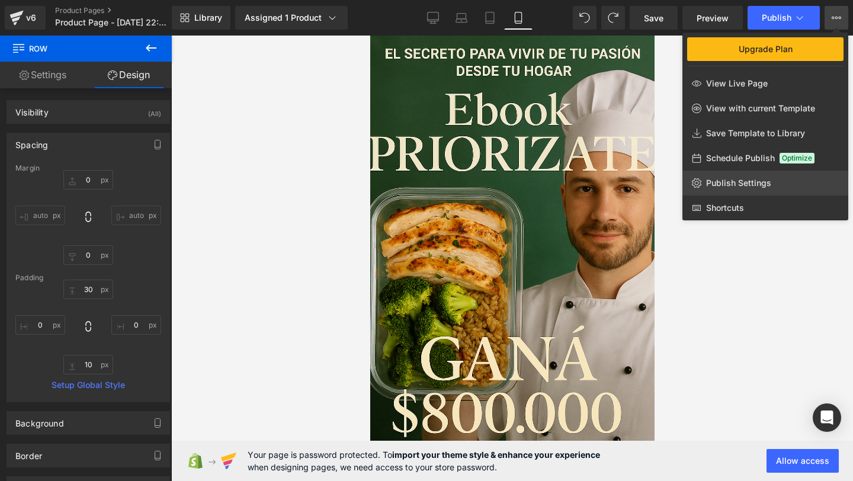
click at [722, 183] on span "Publish Settings" at bounding box center [738, 183] width 65 height 11
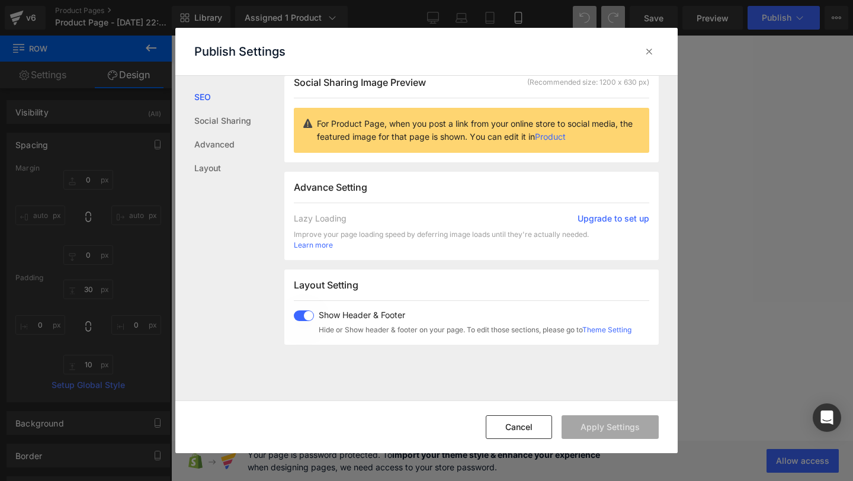
scroll to position [105, 0]
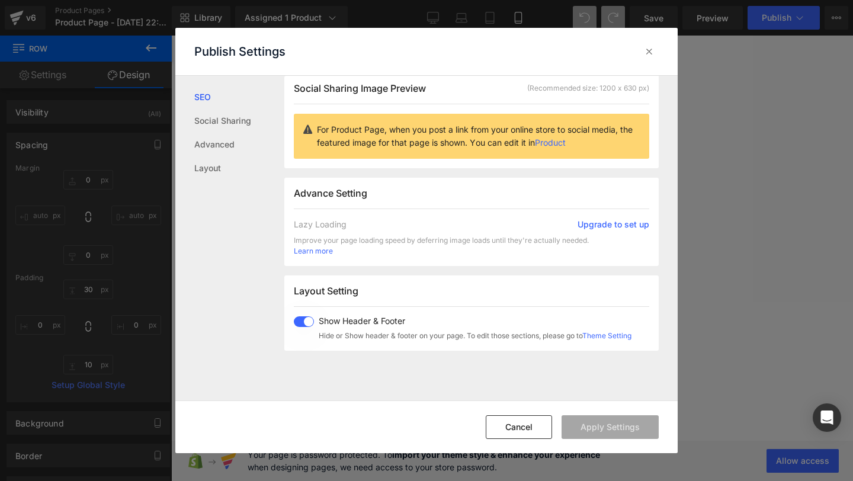
click at [299, 316] on span at bounding box center [304, 321] width 20 height 11
click at [610, 430] on button "Apply Settings" at bounding box center [610, 427] width 97 height 24
